Goal: Task Accomplishment & Management: Use online tool/utility

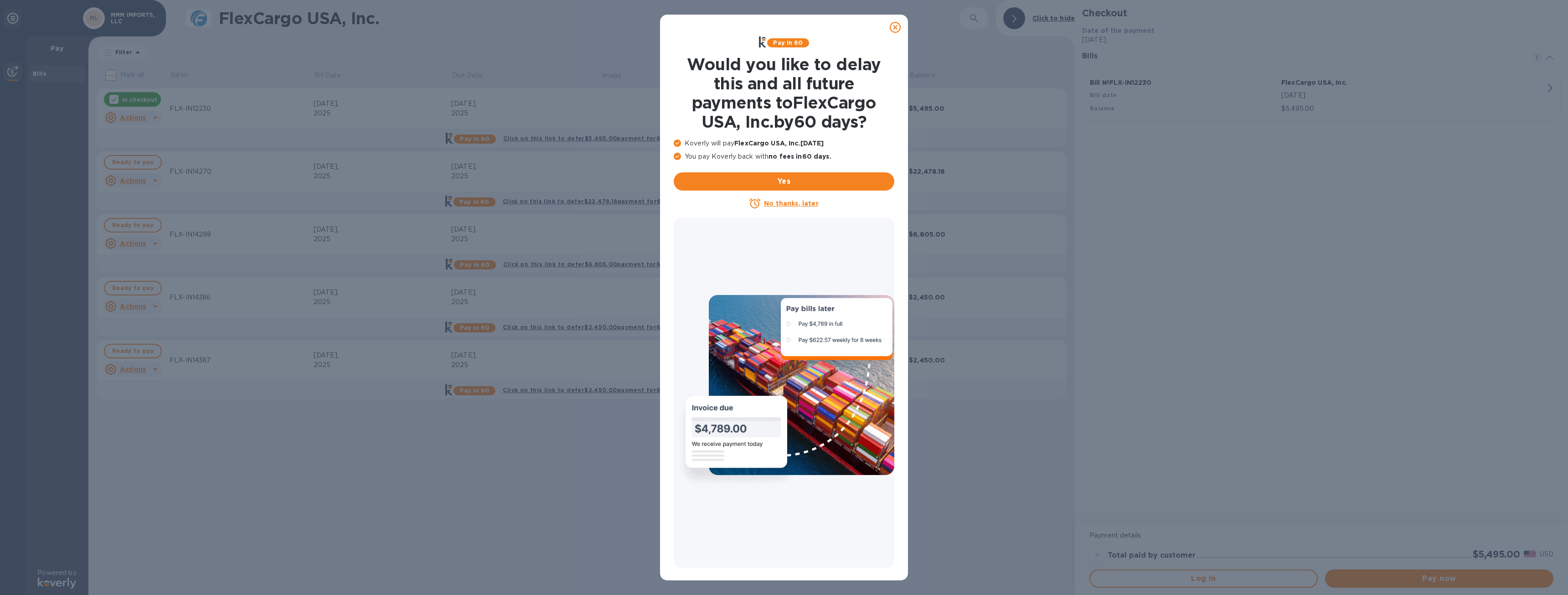
click at [888, 33] on div at bounding box center [895, 27] width 18 height 18
click at [892, 30] on icon at bounding box center [895, 27] width 11 height 11
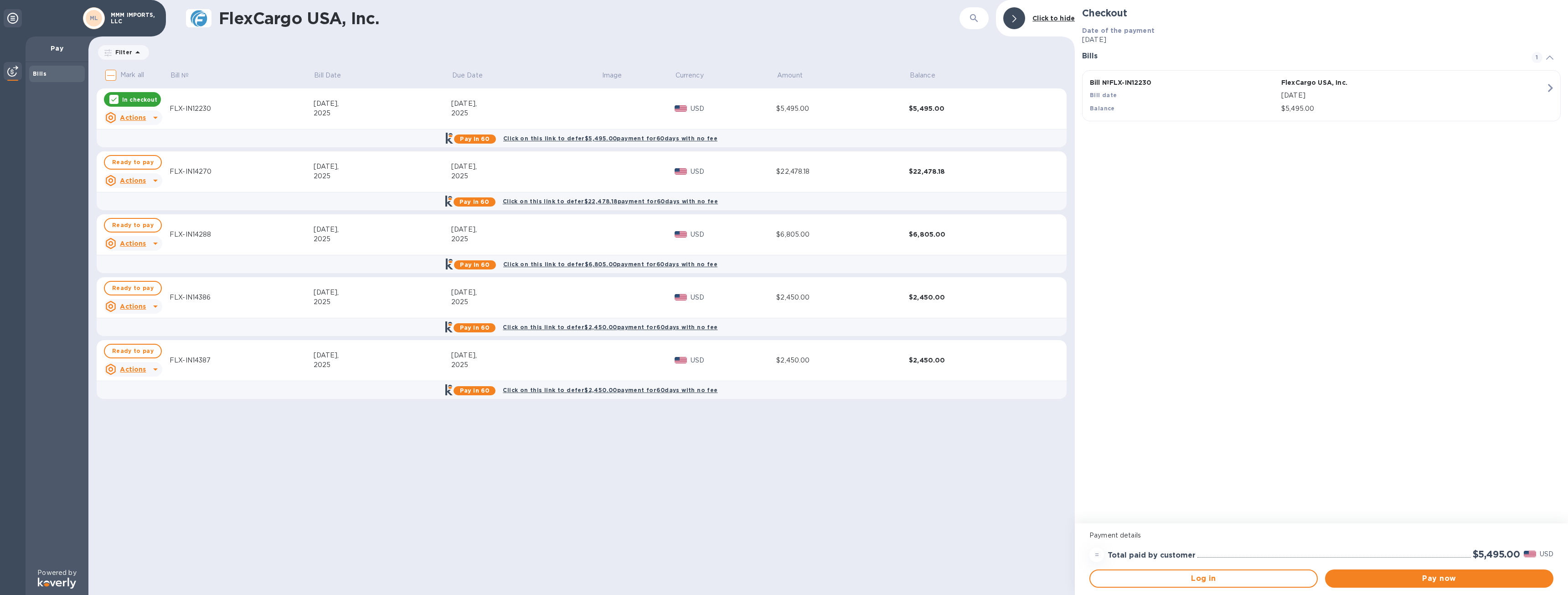
click at [328, 454] on div "FlexCargo USA, Inc. ​ Click to hide Filter Amount Mark all Bill № Bill Date Due…" at bounding box center [582, 297] width 986 height 595
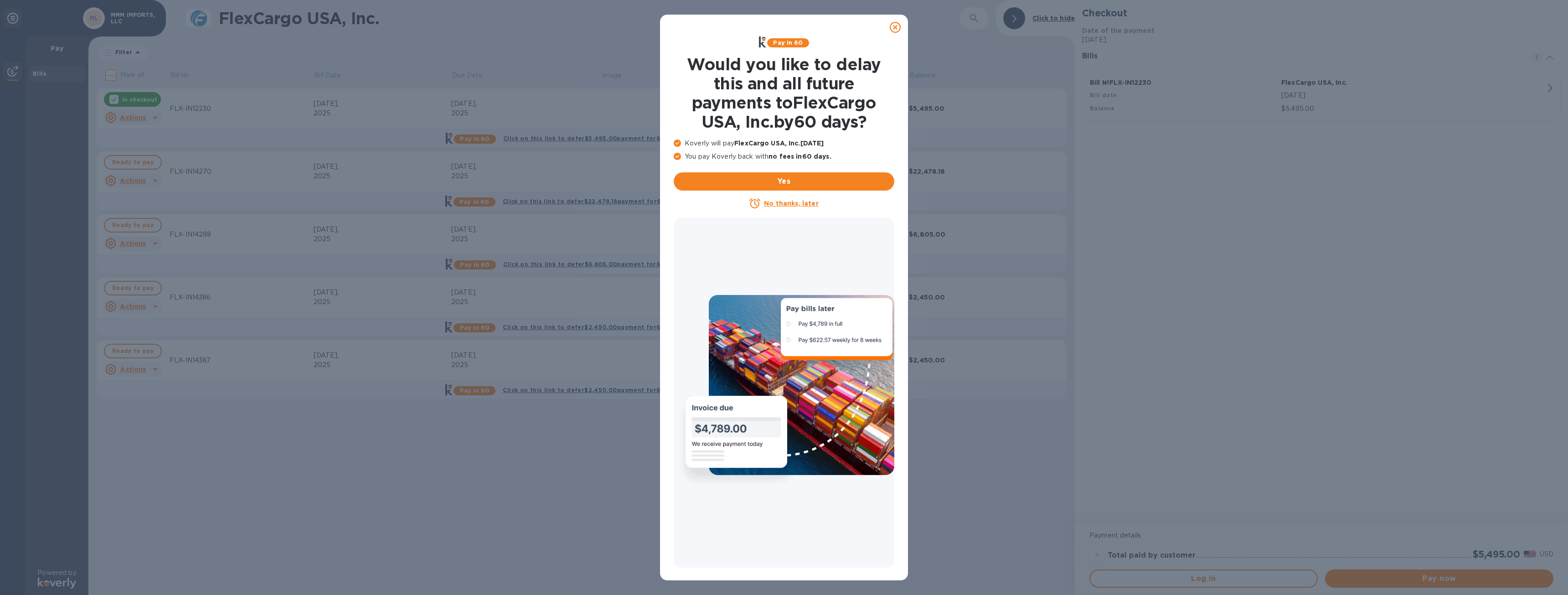
click at [894, 25] on icon at bounding box center [895, 27] width 11 height 11
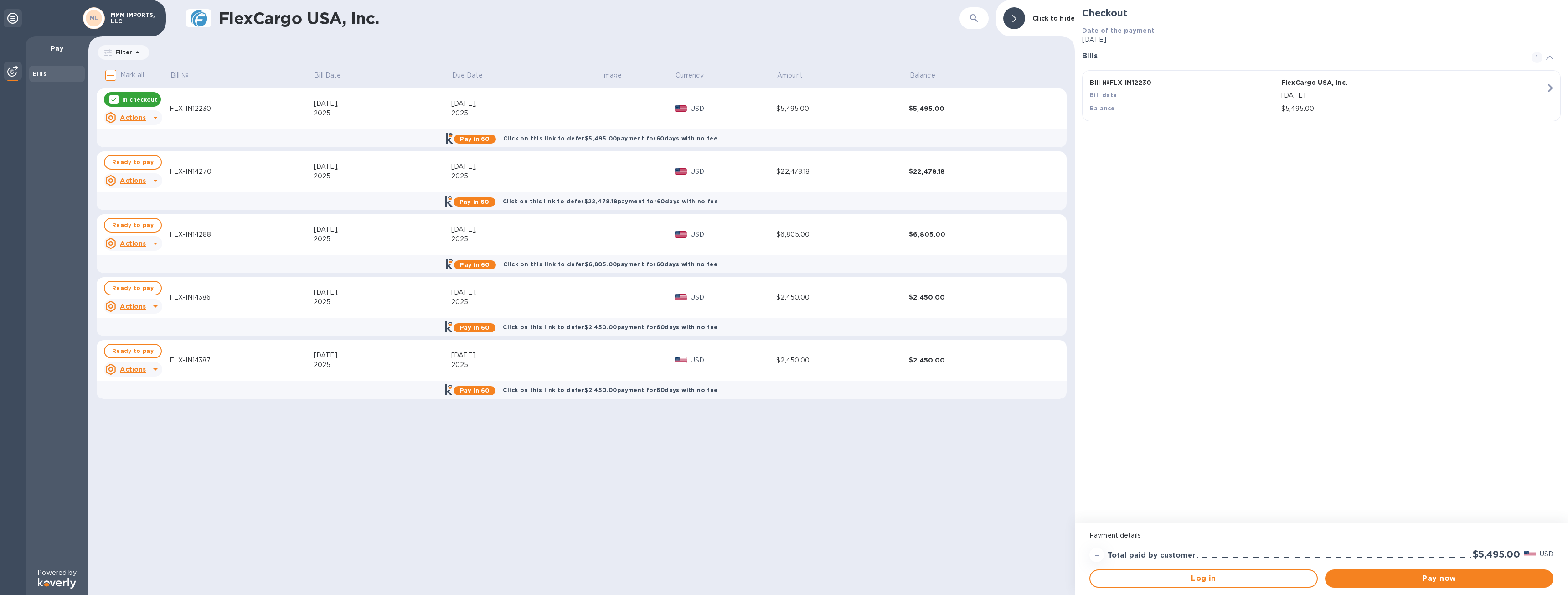
click at [18, 19] on icon at bounding box center [12, 18] width 11 height 11
